Goal: Task Accomplishment & Management: Manage account settings

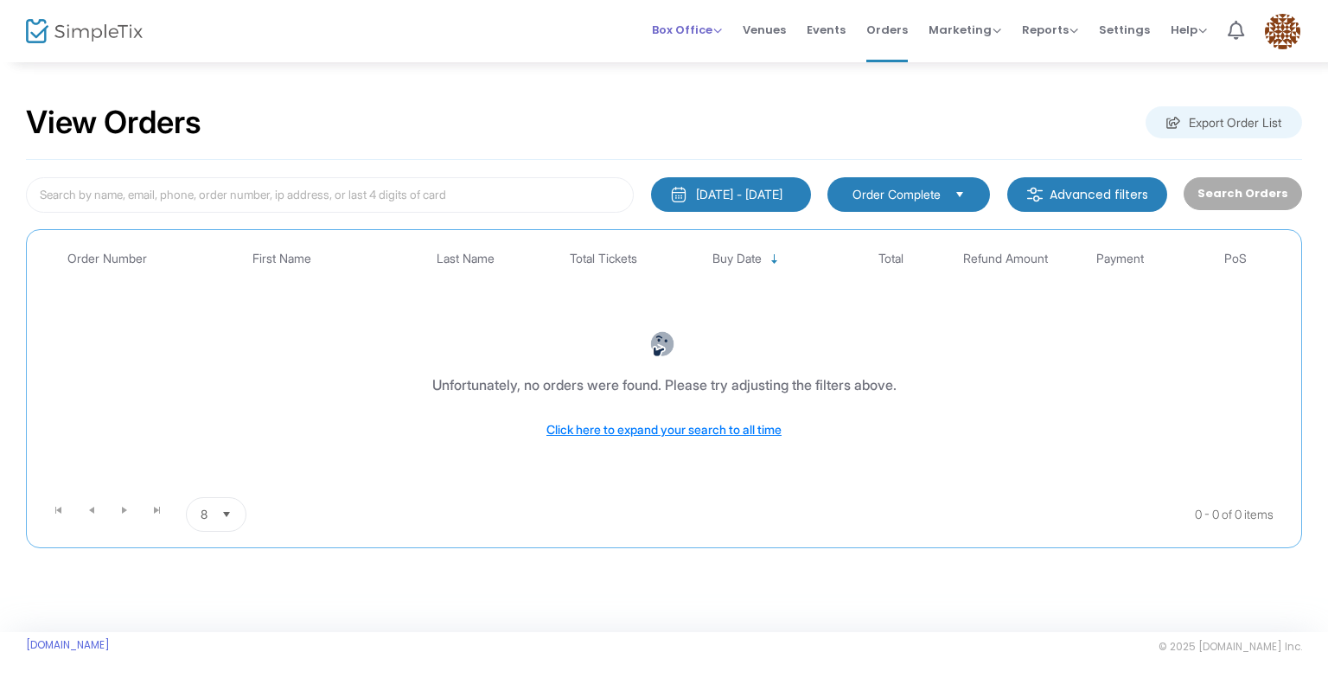
click at [709, 30] on span "Box Office" at bounding box center [687, 30] width 70 height 16
click at [727, 89] on li "Bookings" at bounding box center [714, 92] width 124 height 34
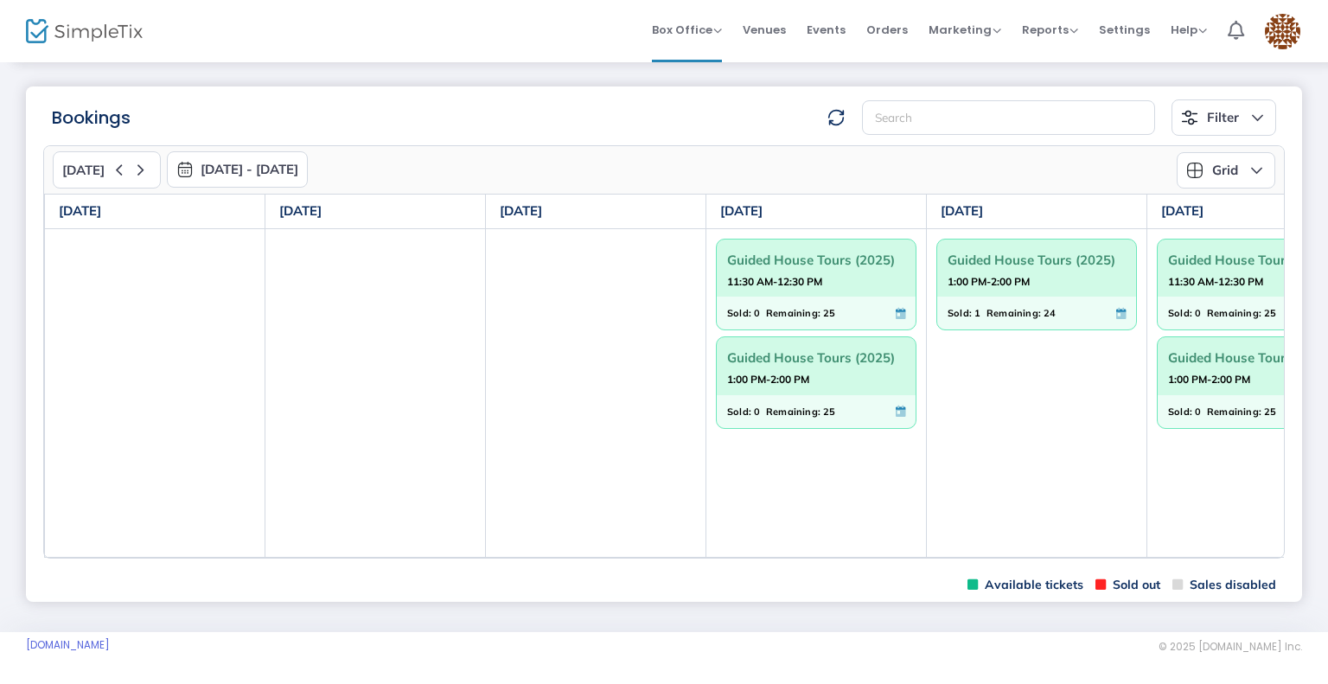
click at [792, 272] on strong "11:30 AM-12:30 PM" at bounding box center [774, 282] width 95 height 22
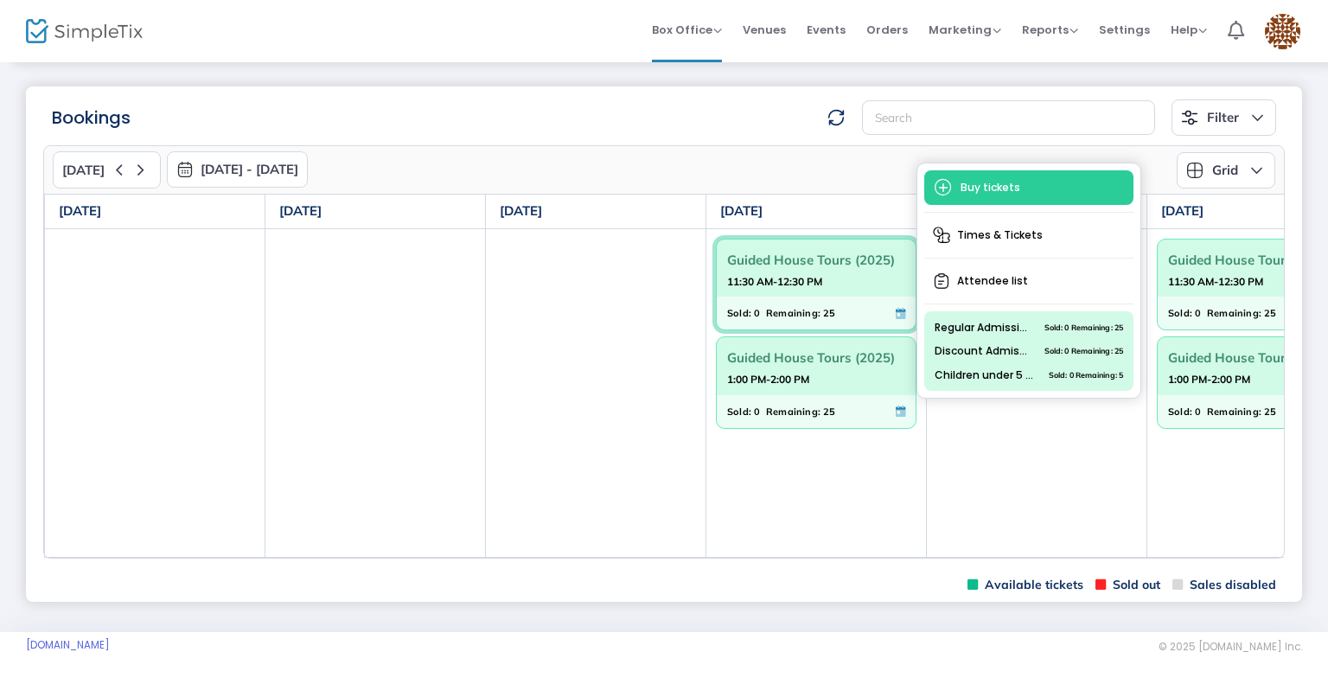
click at [799, 265] on span "Guided House Tours (2025)" at bounding box center [816, 259] width 178 height 27
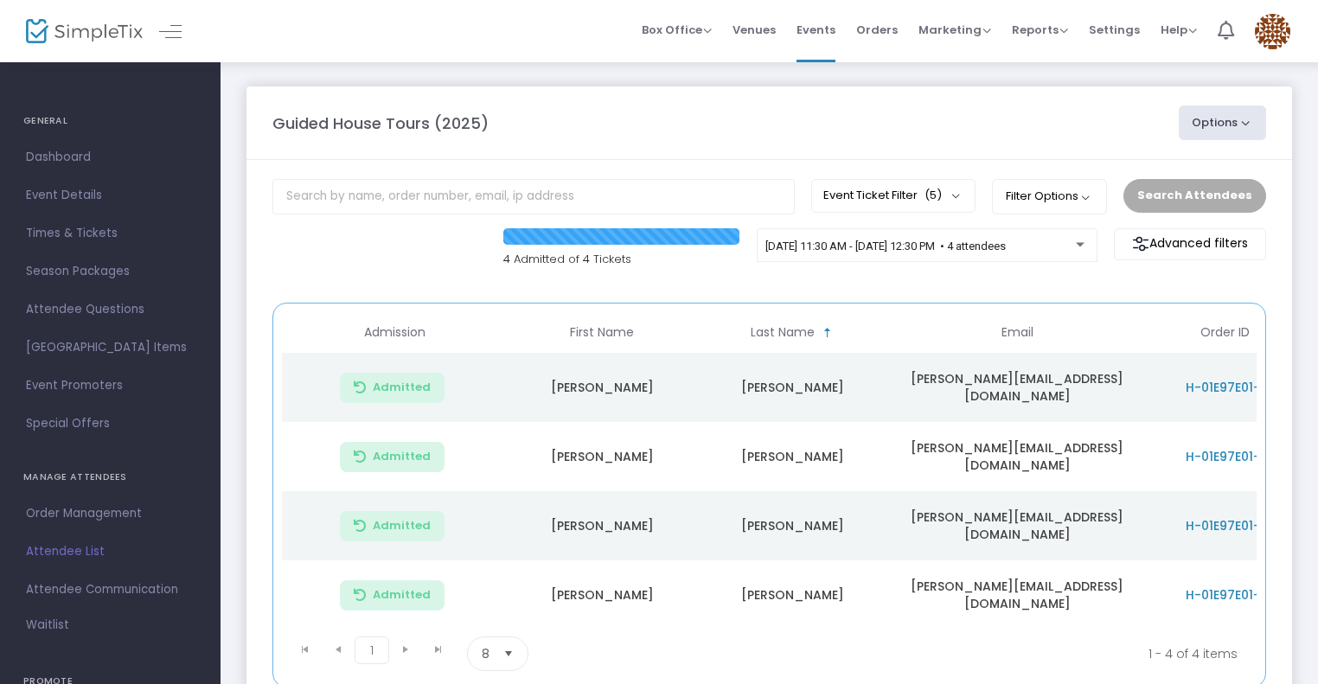
click at [1215, 120] on button "Options" at bounding box center [1222, 122] width 88 height 35
